Goal: Task Accomplishment & Management: Complete application form

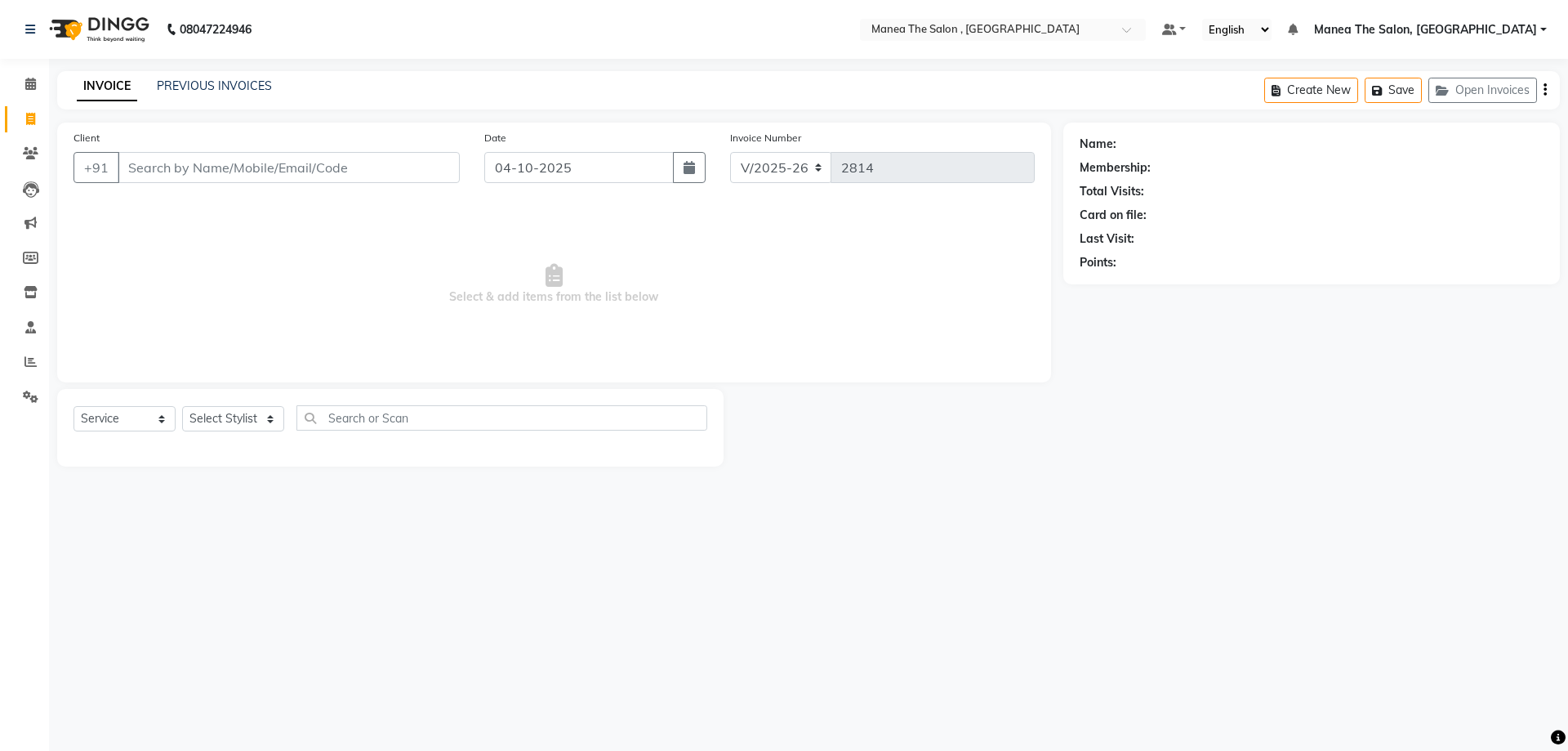
select select "7201"
select select "service"
click at [242, 417] on select "Select Stylist [PERSON_NAME] Manager NAVEEN [PERSON_NAME] [PERSON_NAME] [PERSON…" at bounding box center [233, 419] width 103 height 25
select select "71076"
click at [183, 406] on select "Select Stylist [PERSON_NAME] Manager NAVEEN [PERSON_NAME] [PERSON_NAME] [PERSON…" at bounding box center [233, 419] width 103 height 25
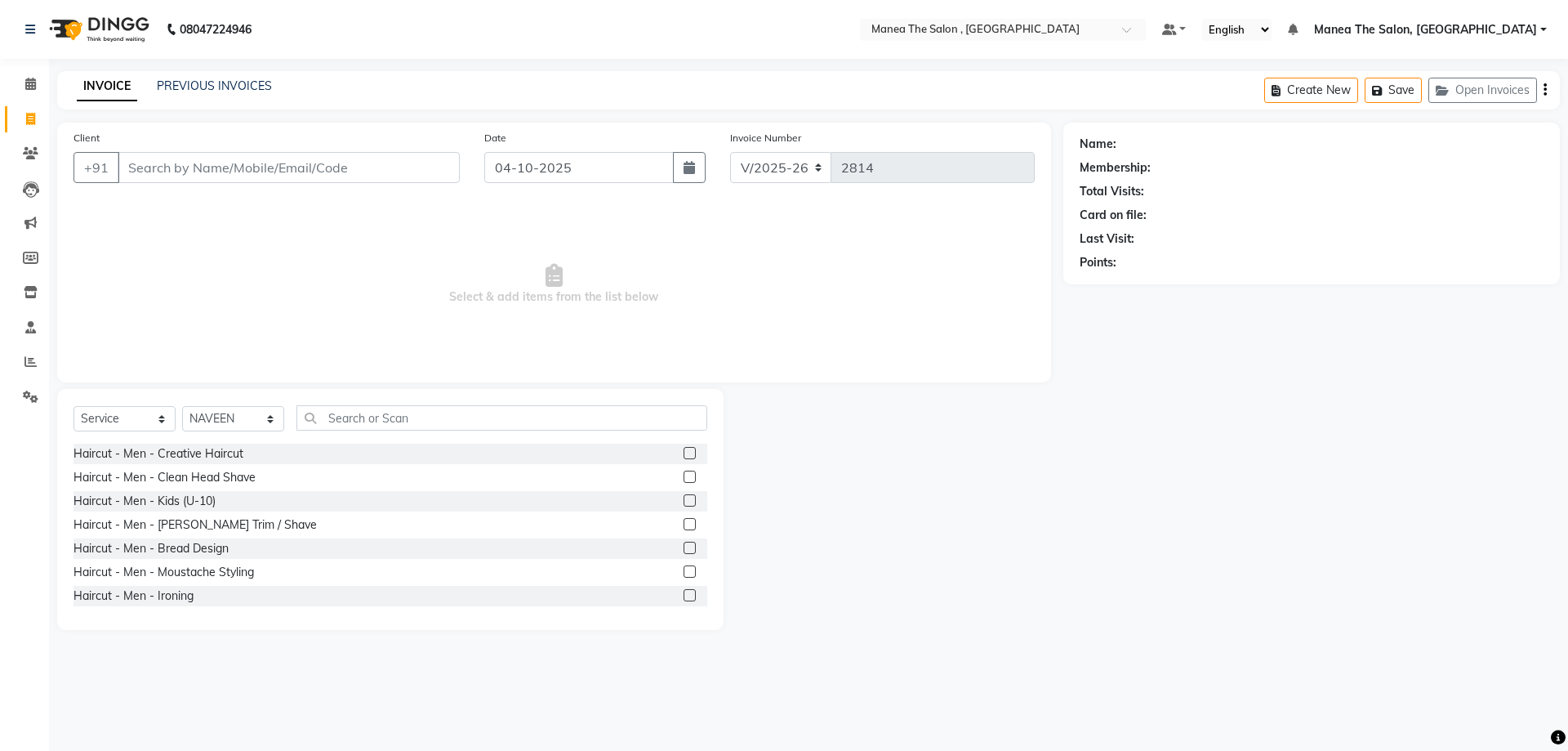
click at [683, 450] on label at bounding box center [689, 453] width 13 height 13
click at [683, 450] on input "checkbox" at bounding box center [688, 453] width 11 height 11
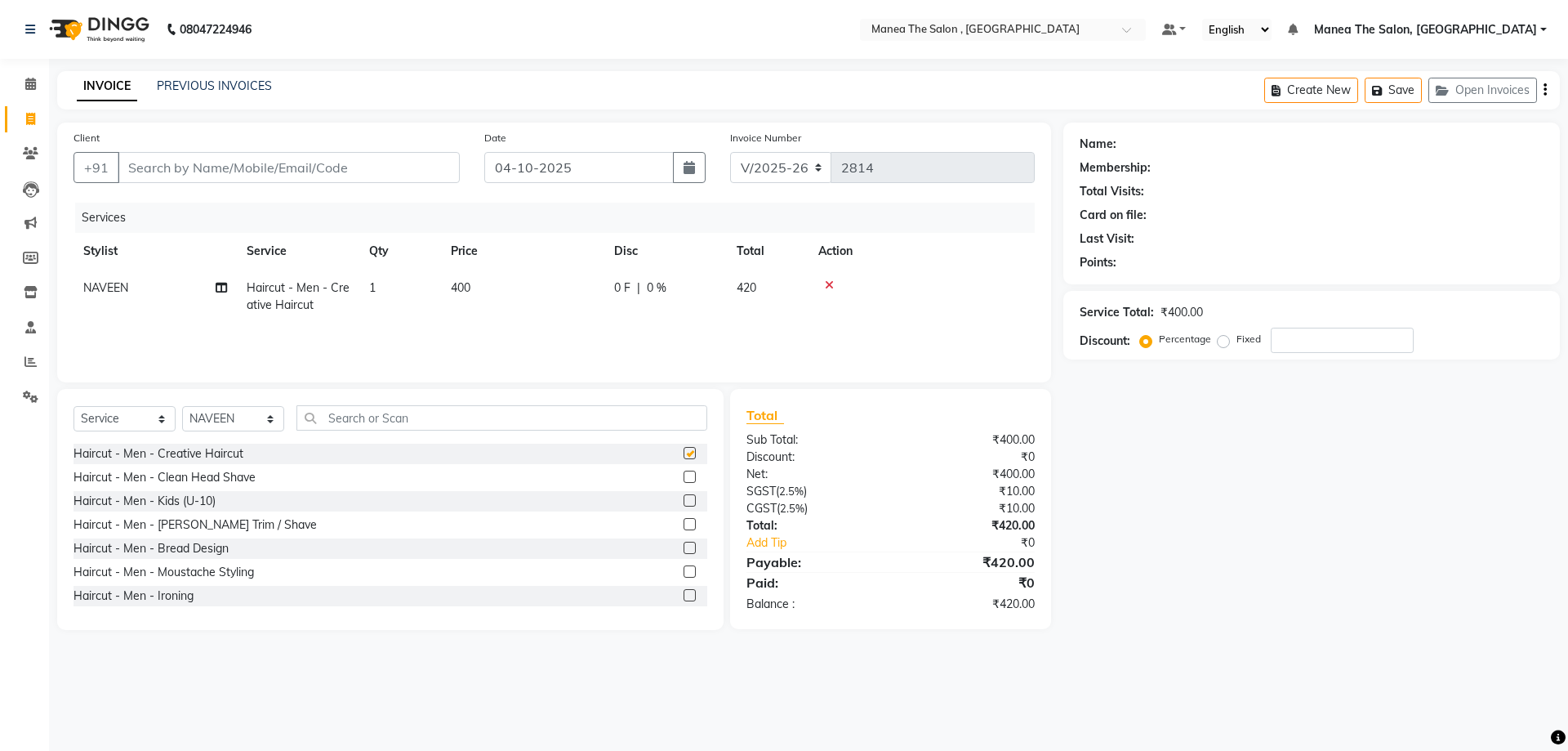
checkbox input "false"
click at [311, 150] on div "Client +91" at bounding box center [267, 162] width 411 height 67
click at [313, 172] on input "Client" at bounding box center [288, 168] width 343 height 31
type input "9"
type input "0"
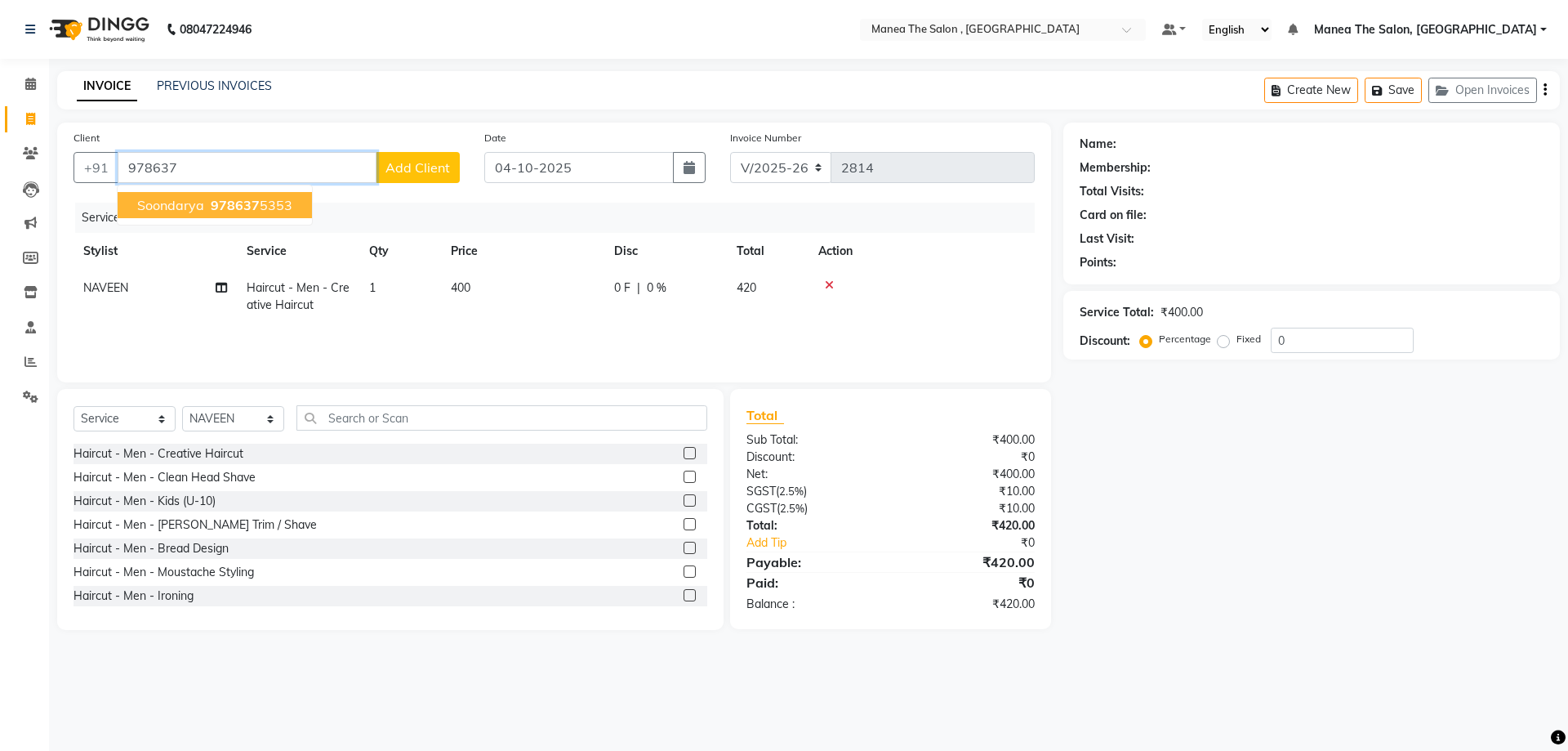
click at [155, 196] on button "soondarya 978637 5353" at bounding box center [214, 205] width 194 height 26
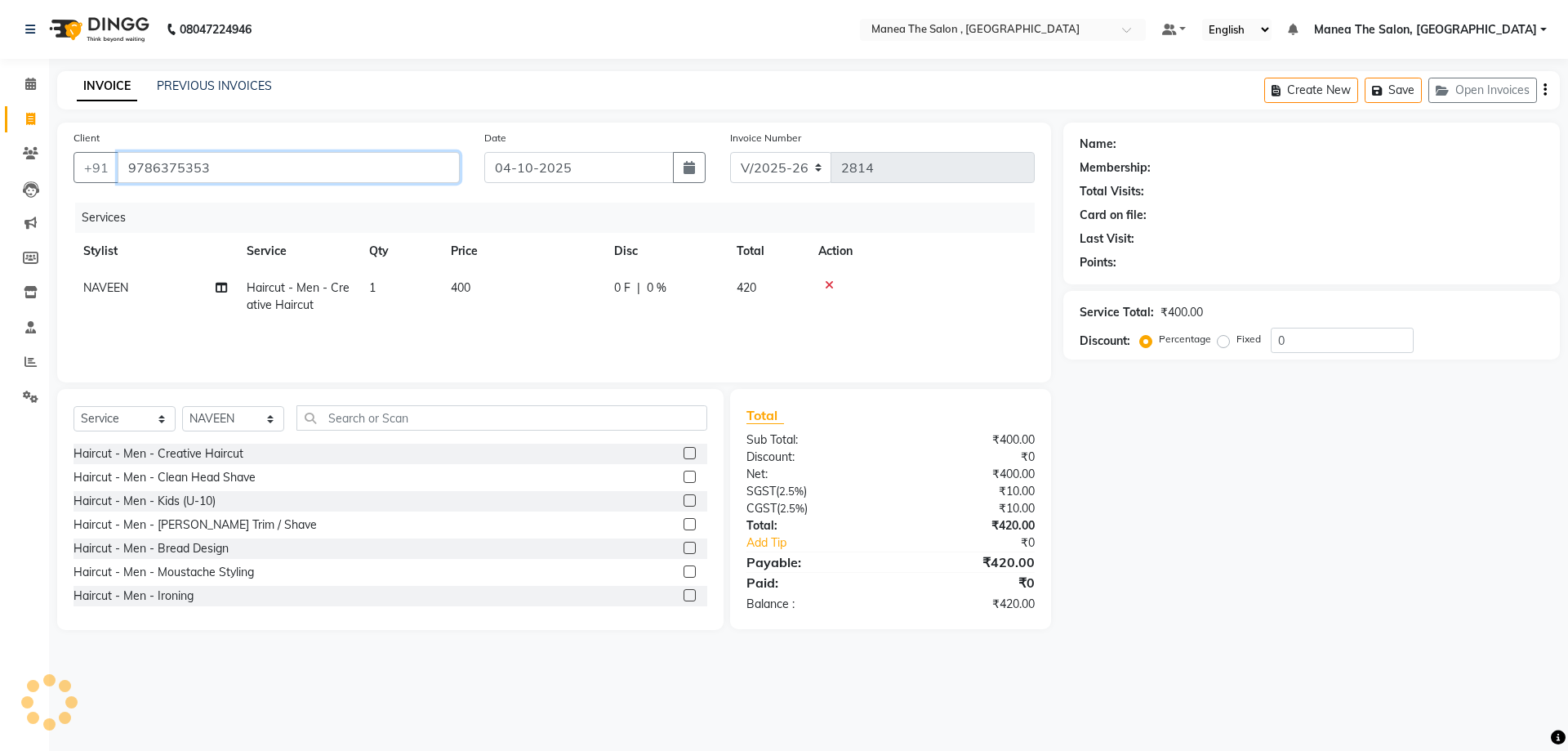
type input "9786375353"
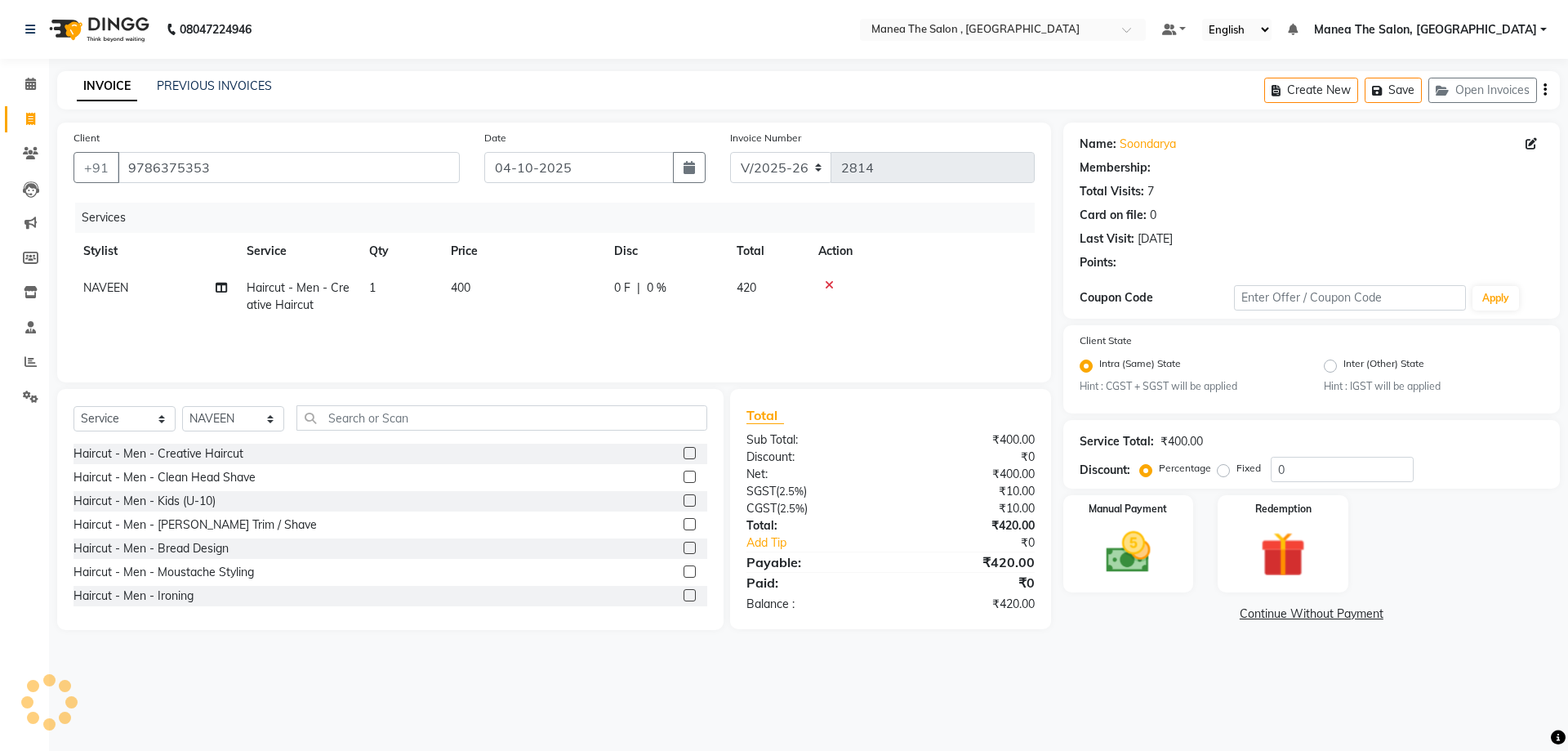
select select "1: Object"
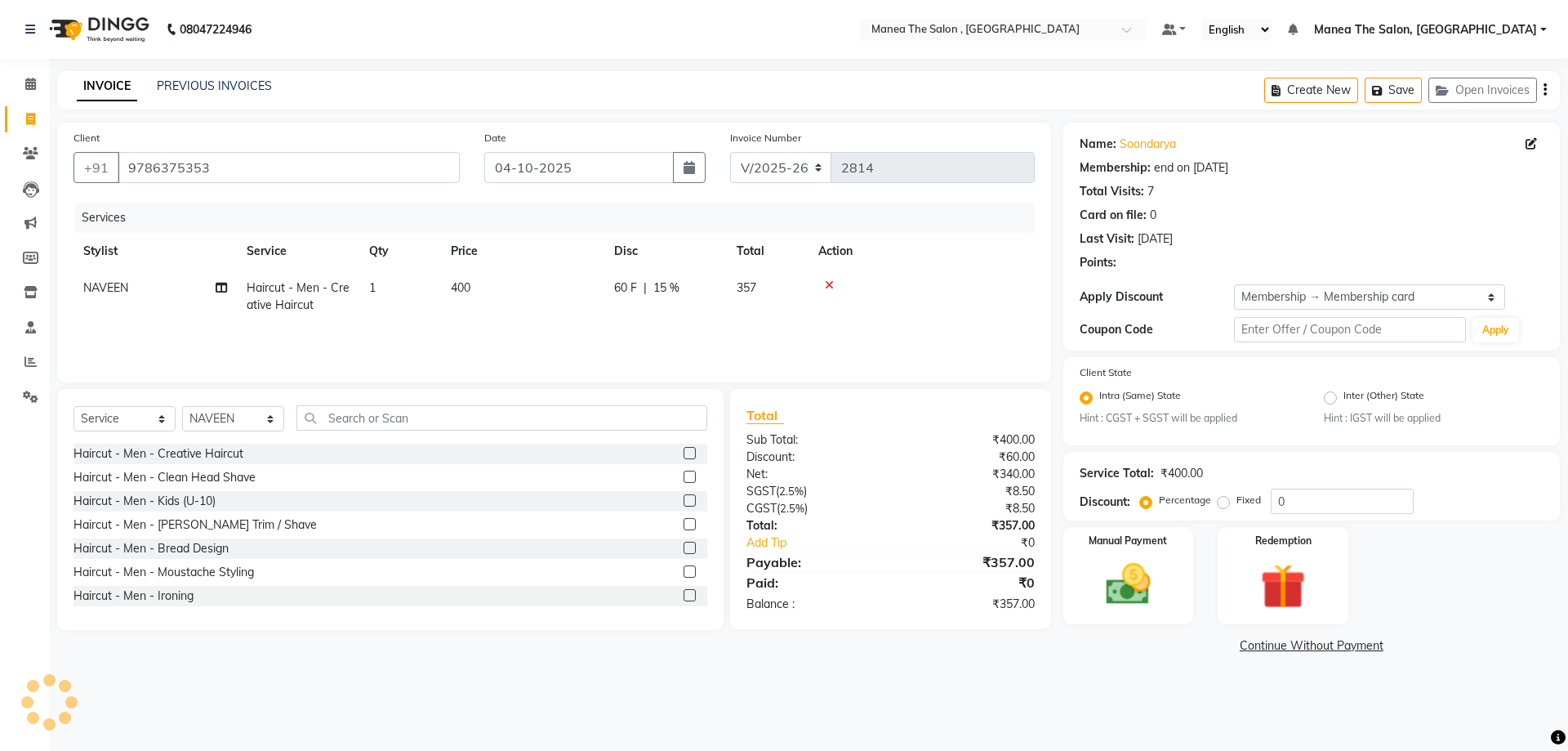
type input "15"
click at [1157, 577] on img at bounding box center [1129, 584] width 76 height 54
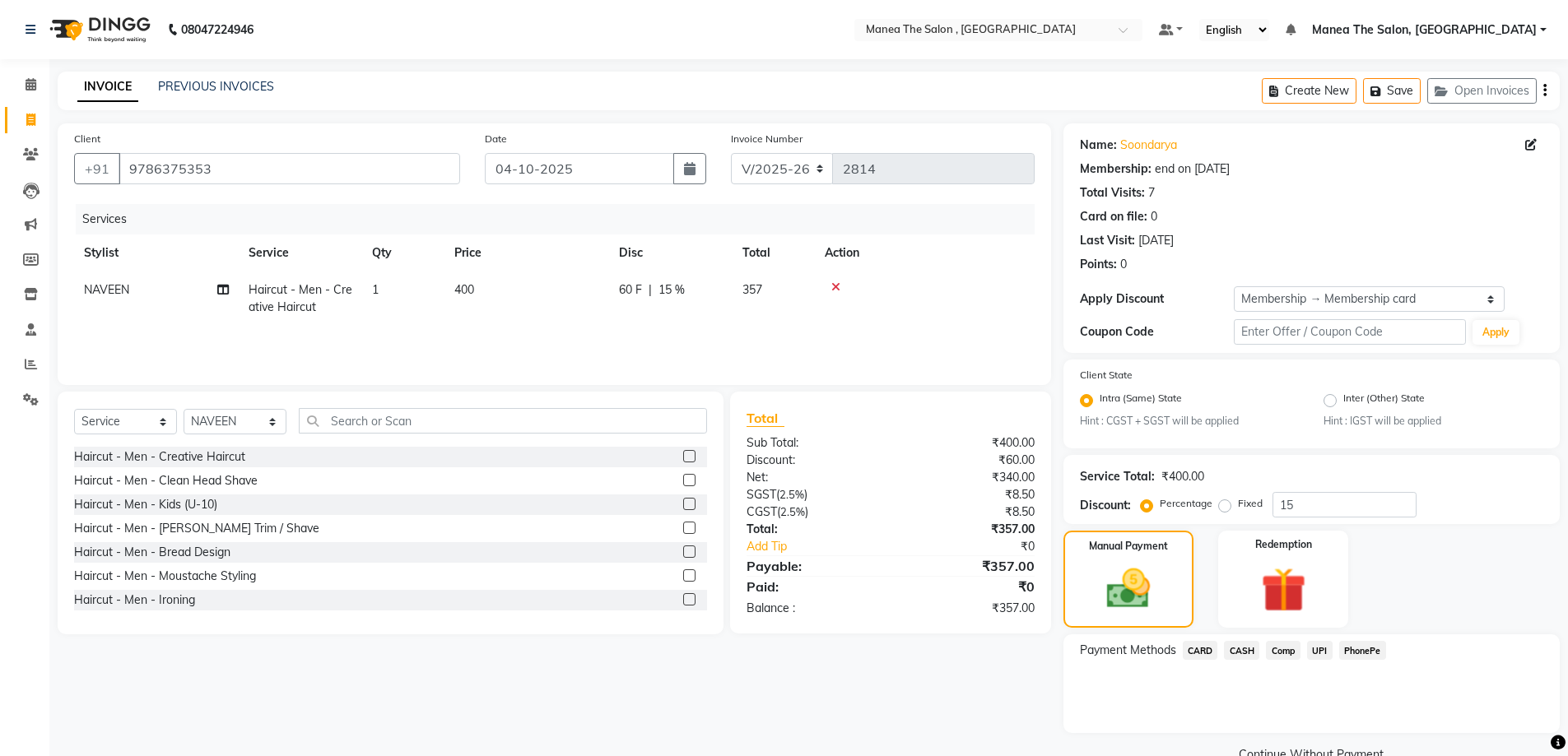
click at [1200, 652] on span "CARD" at bounding box center [1200, 650] width 35 height 19
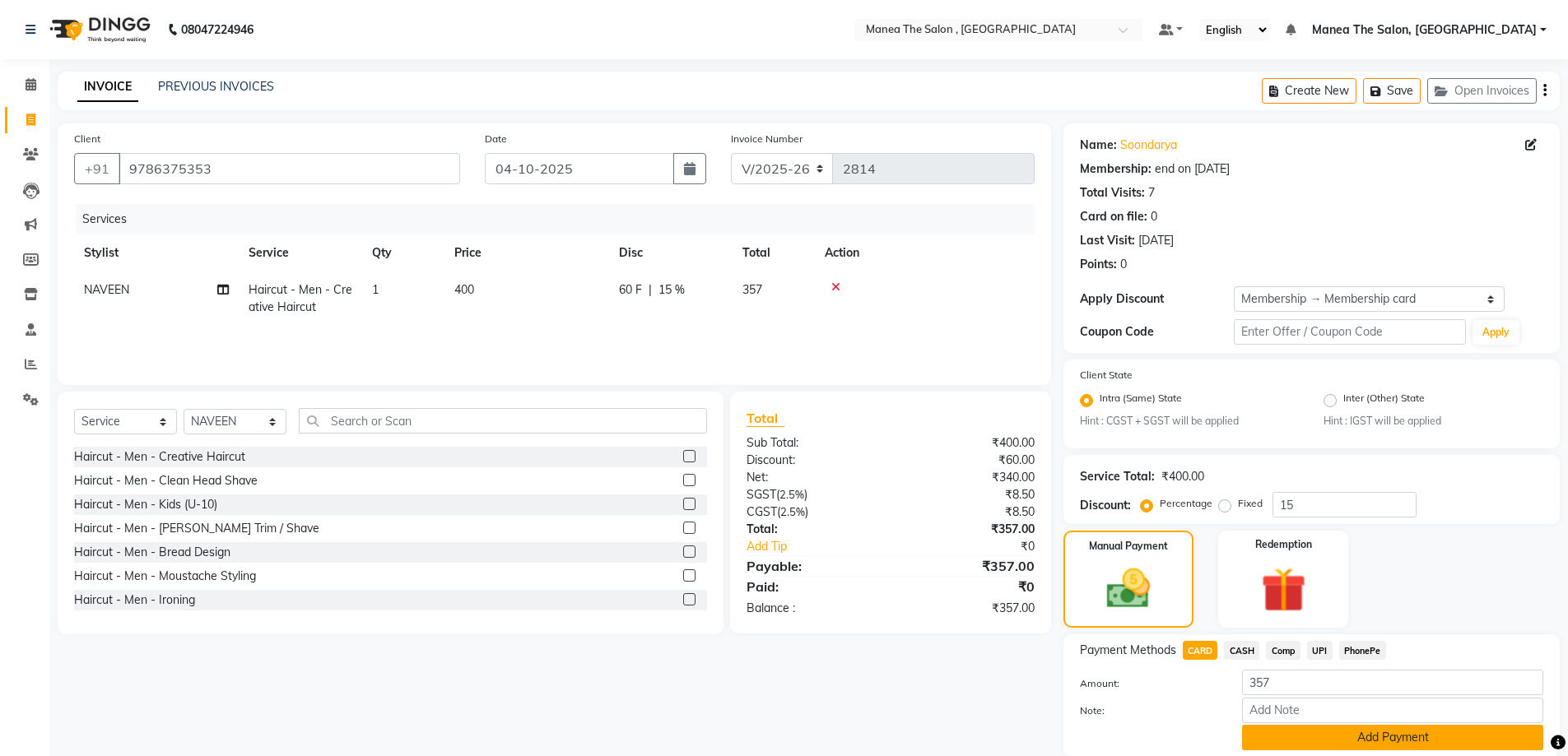
click at [1272, 738] on button "Add Payment" at bounding box center [1392, 737] width 301 height 26
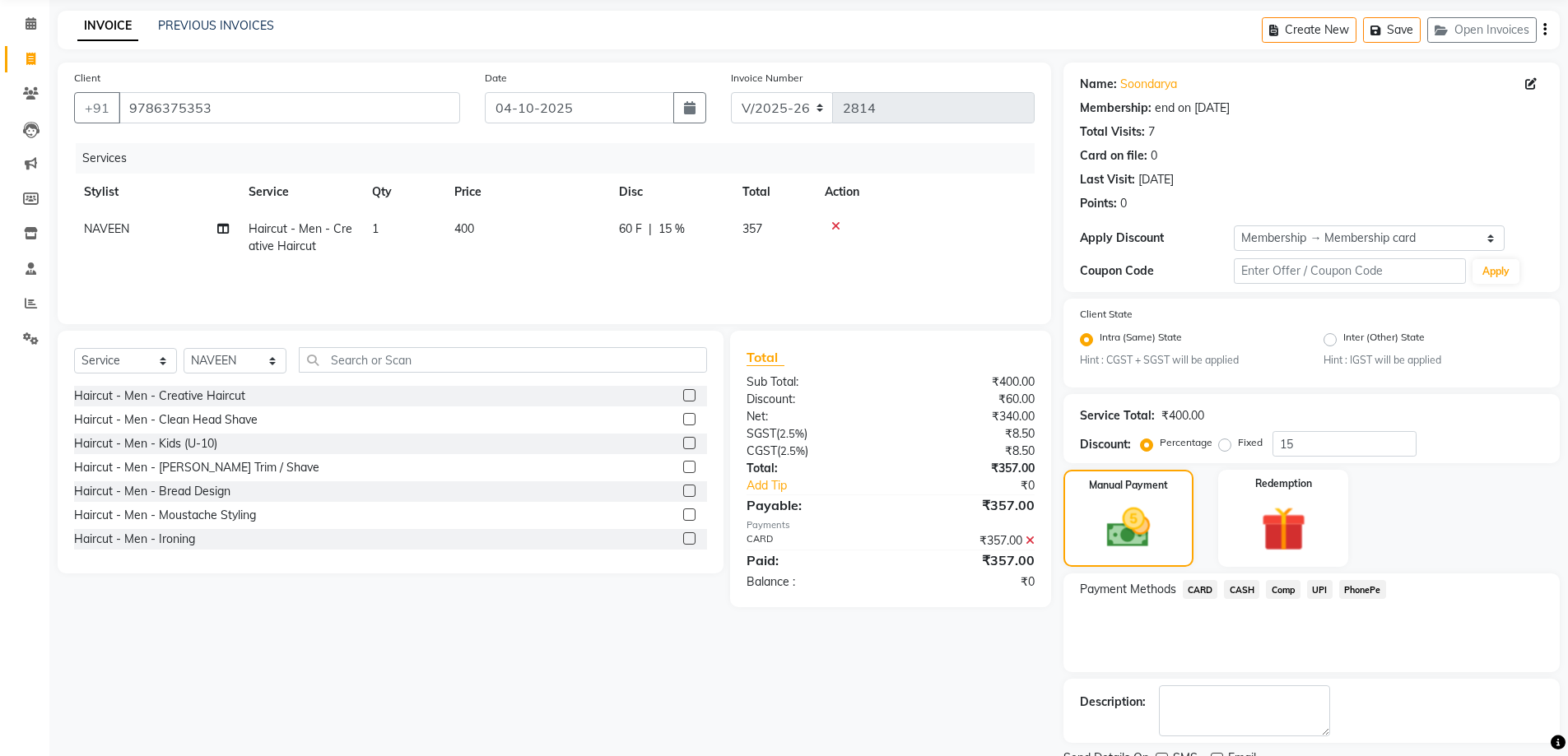
scroll to position [129, 0]
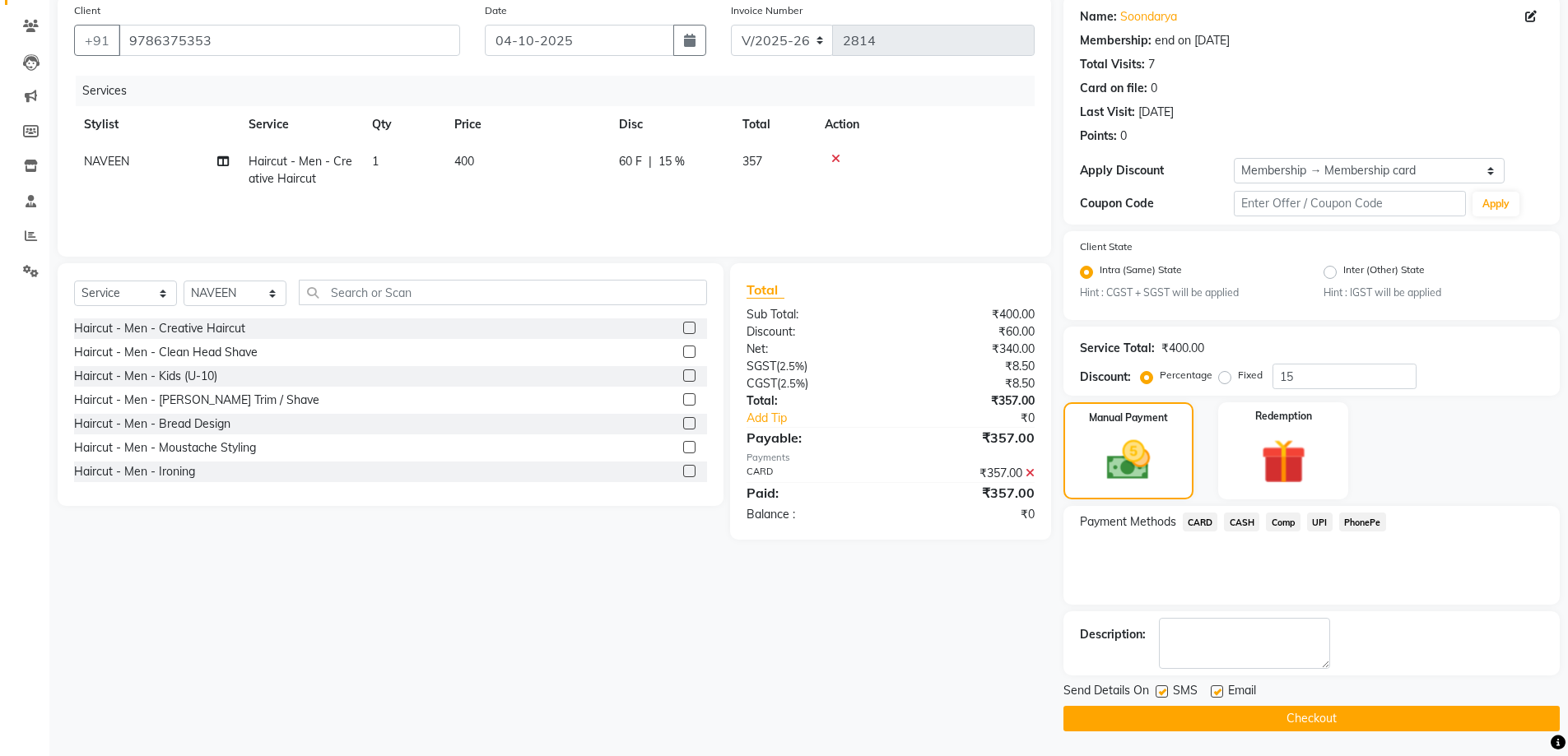
click at [1282, 721] on button "Checkout" at bounding box center [1311, 719] width 496 height 26
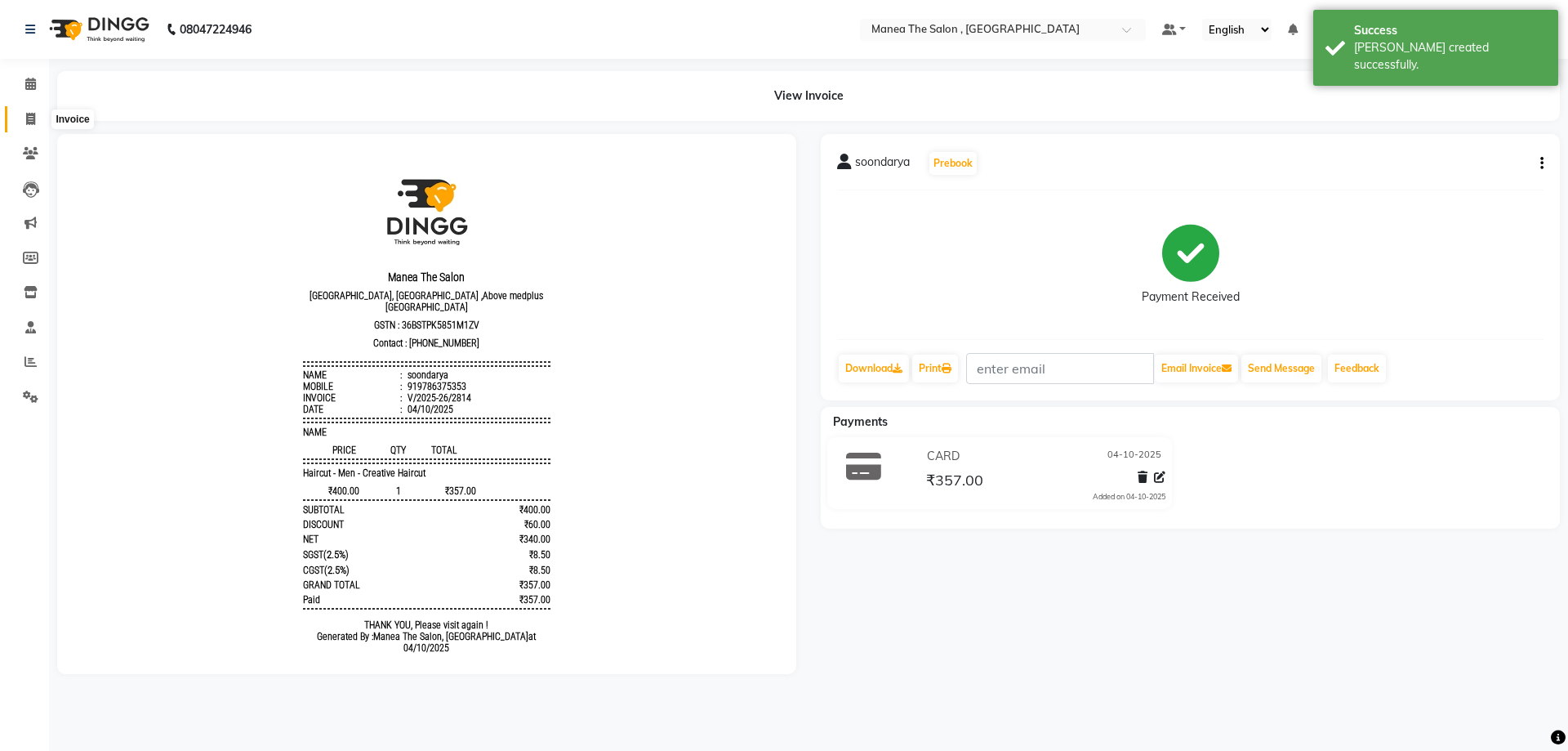
click at [31, 112] on icon at bounding box center [30, 118] width 9 height 13
select select "service"
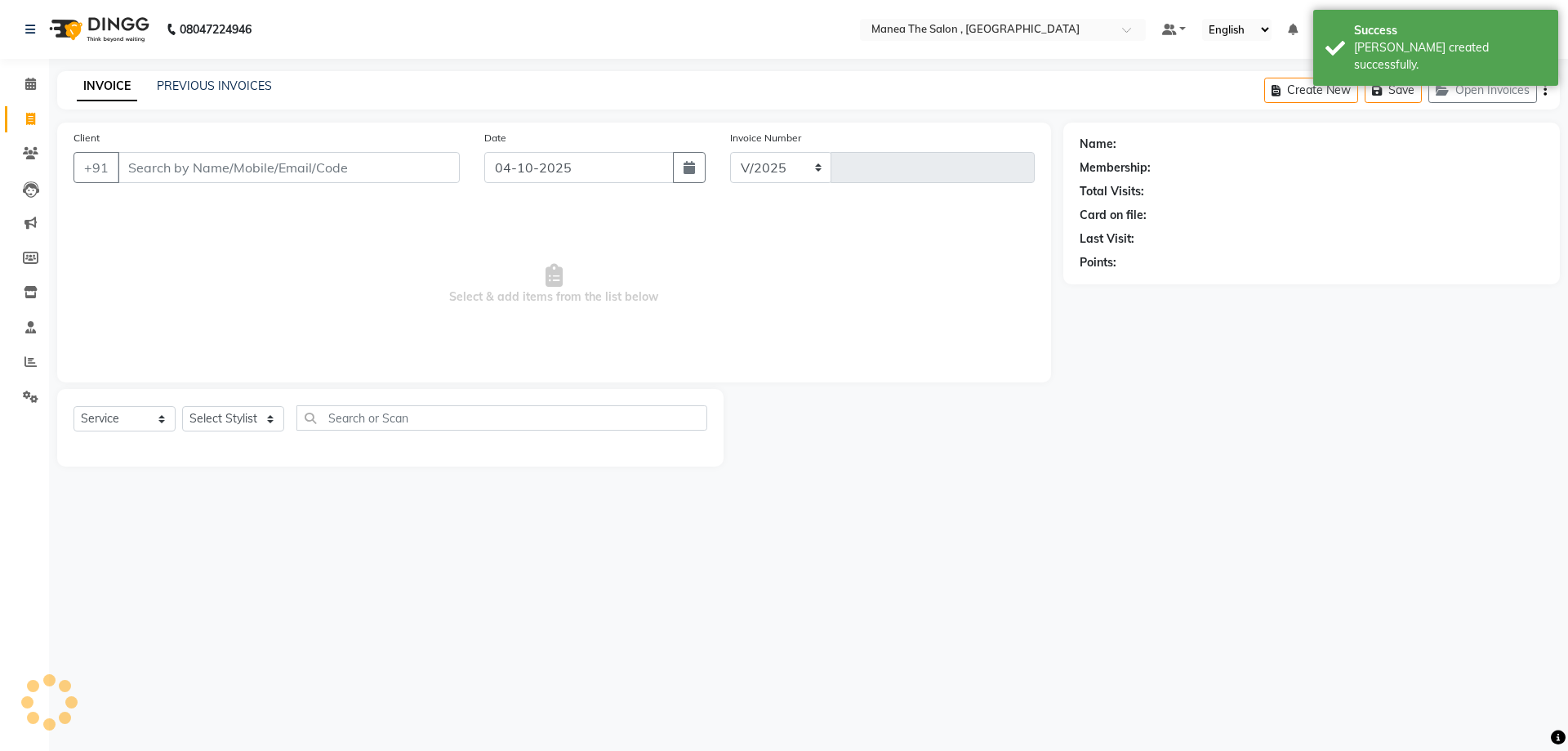
select select "7201"
type input "2815"
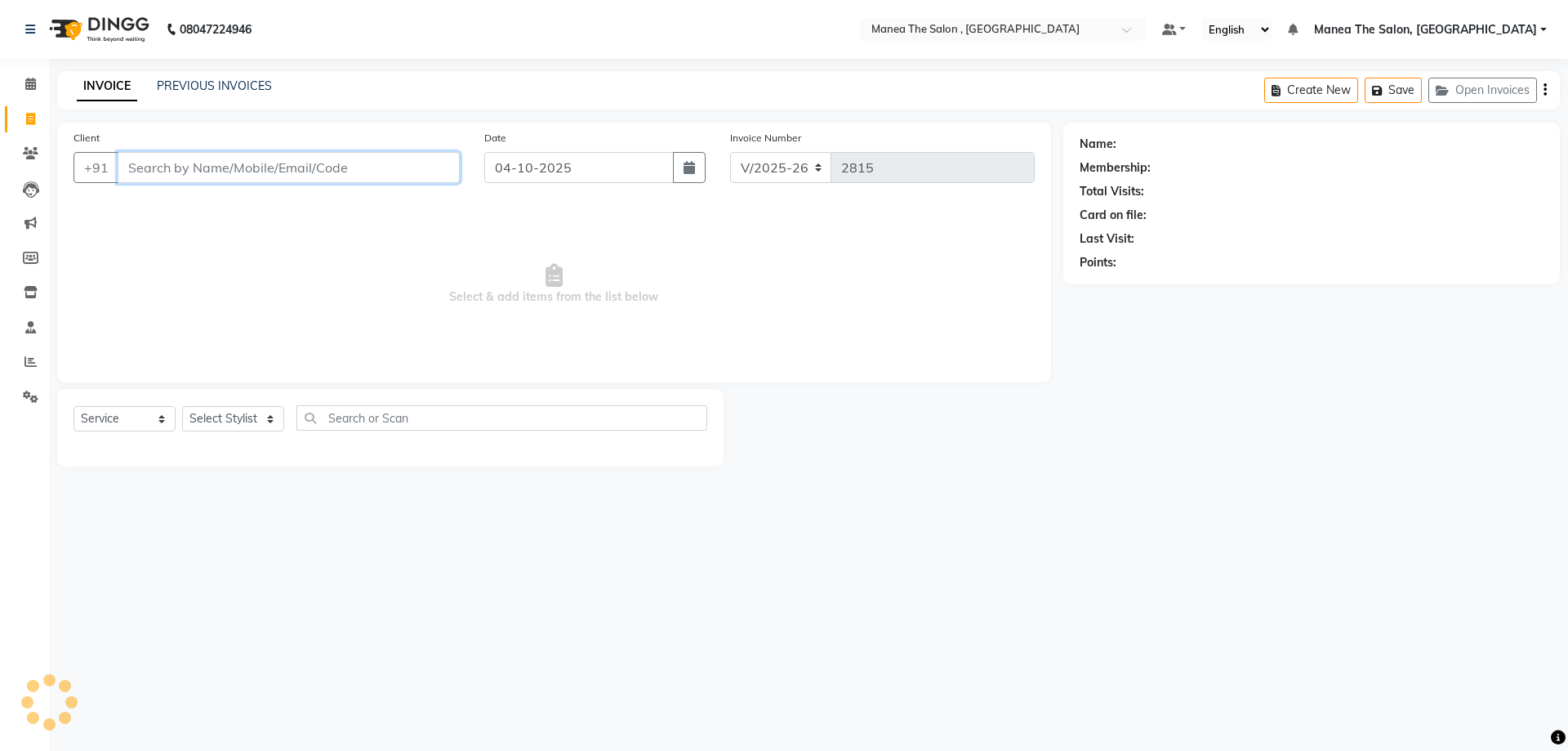
click at [253, 158] on input "Client" at bounding box center [288, 168] width 343 height 31
type input "9"
